Goal: Task Accomplishment & Management: Complete application form

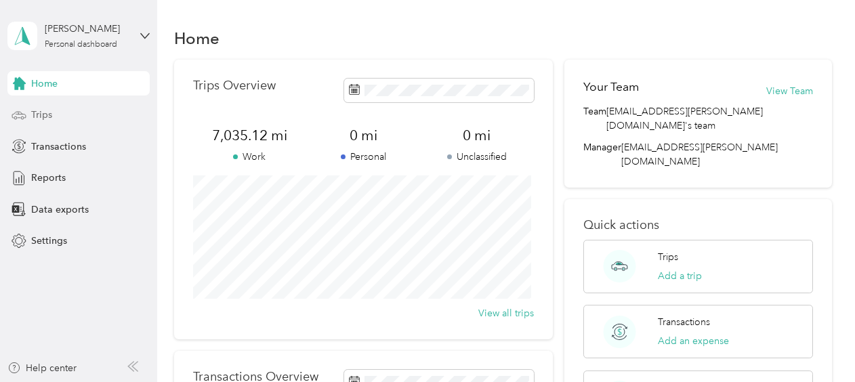
click at [48, 113] on span "Trips" at bounding box center [41, 115] width 21 height 14
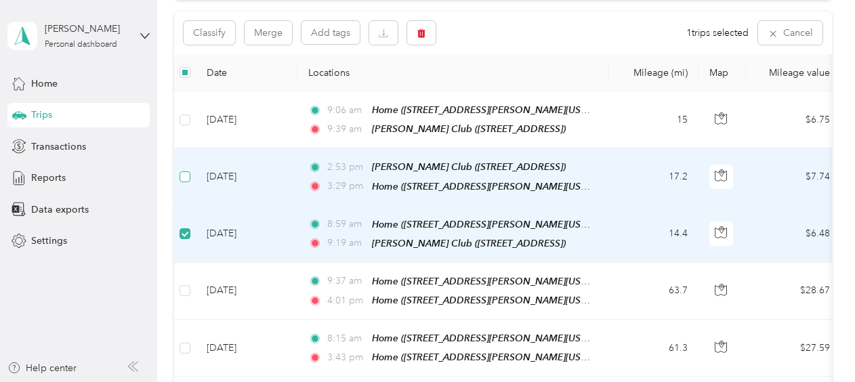
scroll to position [134, 0]
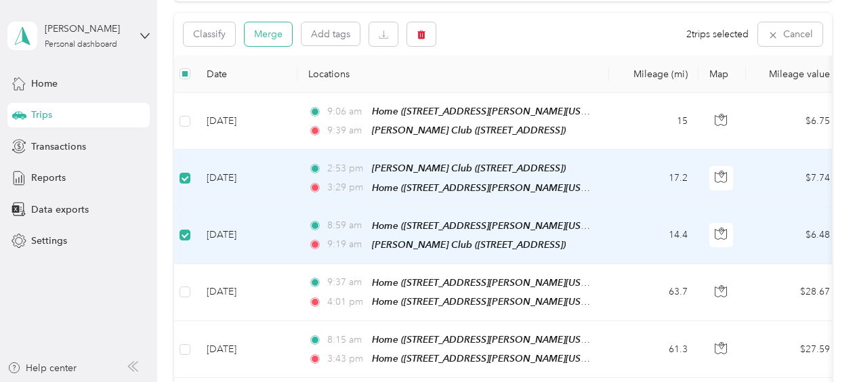
click at [280, 38] on button "Merge" at bounding box center [267, 34] width 47 height 24
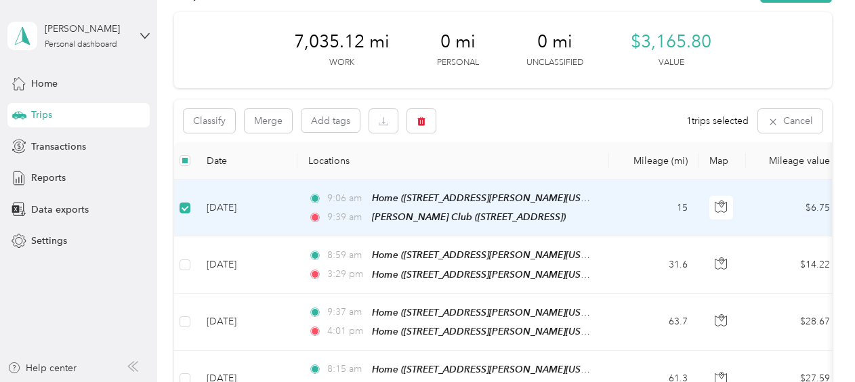
scroll to position [68, 0]
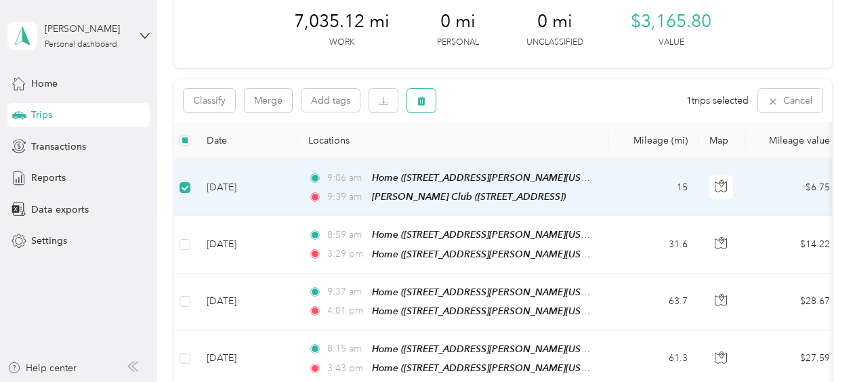
click at [420, 99] on icon "button" at bounding box center [421, 101] width 8 height 9
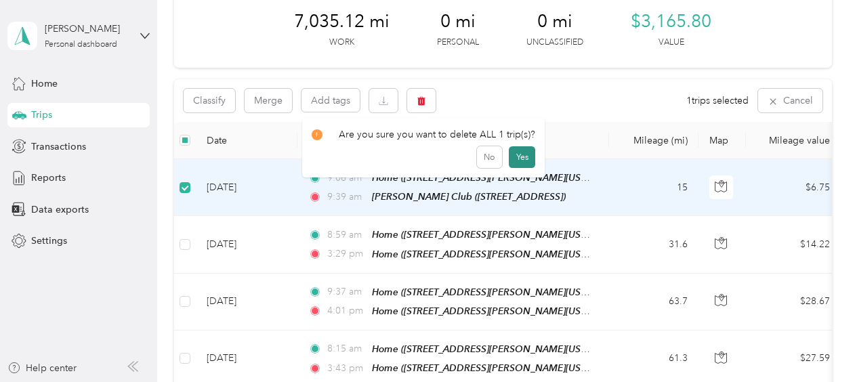
click at [513, 154] on button "Yes" at bounding box center [522, 157] width 26 height 22
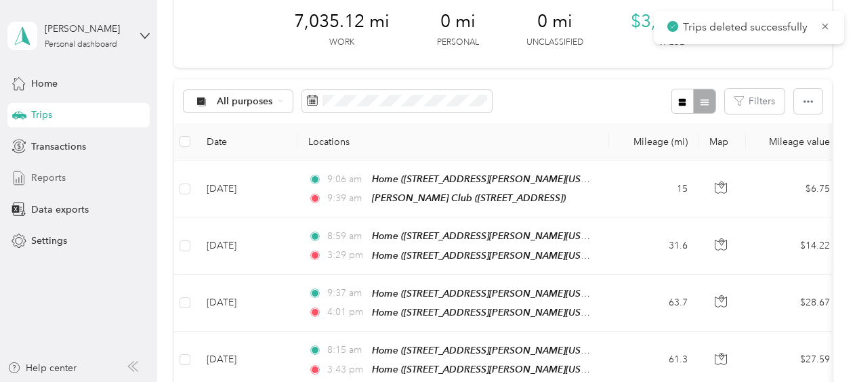
click at [49, 177] on span "Reports" at bounding box center [48, 178] width 35 height 14
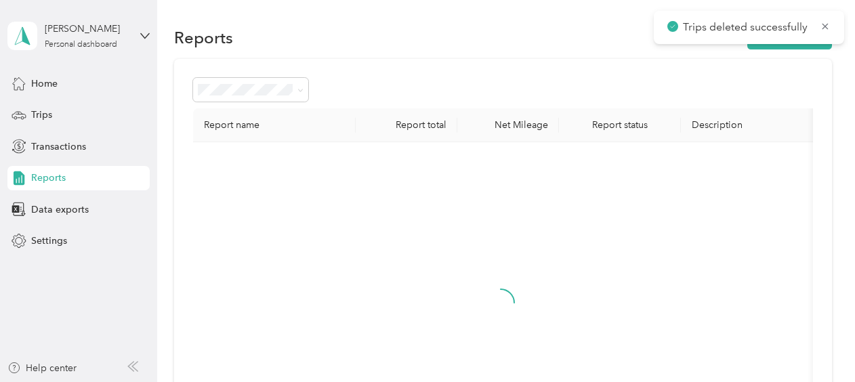
scroll to position [68, 0]
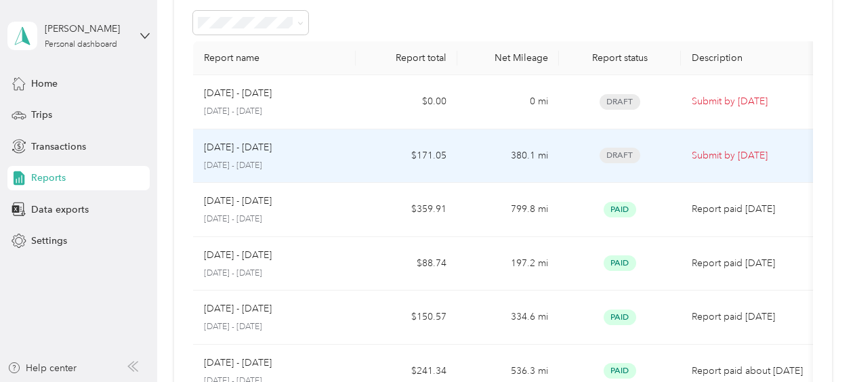
click at [279, 154] on div "[DATE] - [DATE]" at bounding box center [274, 147] width 141 height 15
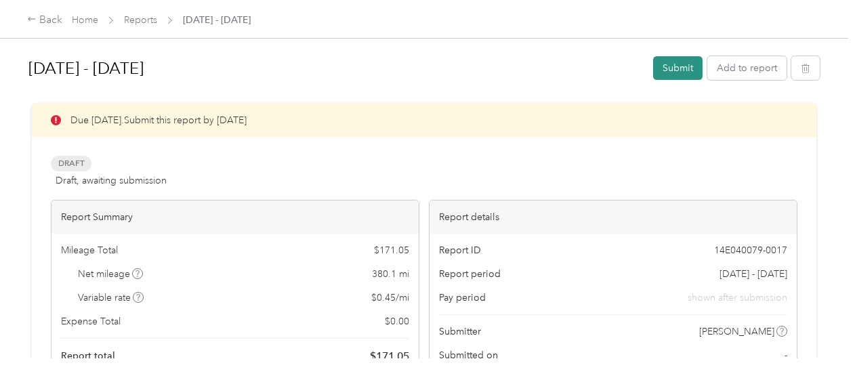
click at [666, 58] on button "Submit" at bounding box center [677, 68] width 49 height 24
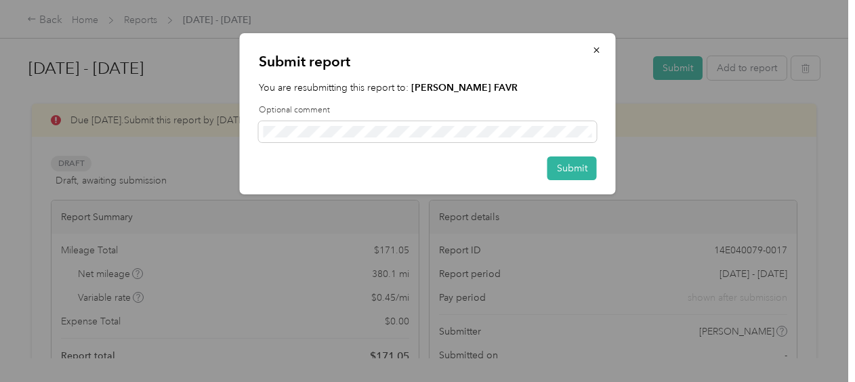
click at [563, 154] on div "Submit report You are resubmitting this report to: [PERSON_NAME] FAVR Optional …" at bounding box center [428, 113] width 376 height 161
click at [572, 177] on button "Submit" at bounding box center [571, 168] width 49 height 24
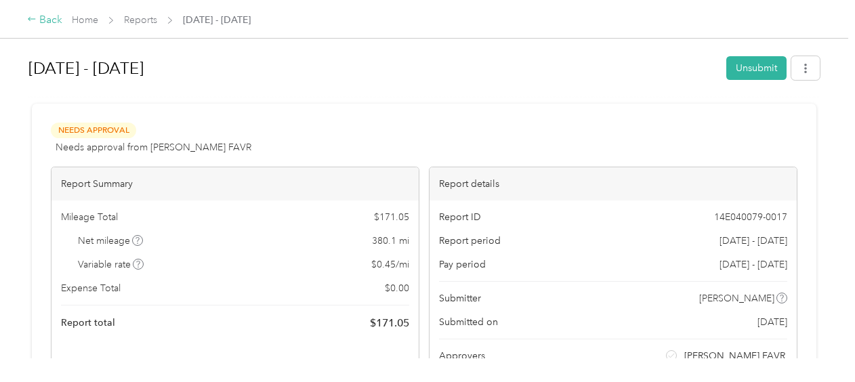
click at [44, 18] on div "Back" at bounding box center [44, 20] width 35 height 16
